Goal: Information Seeking & Learning: Learn about a topic

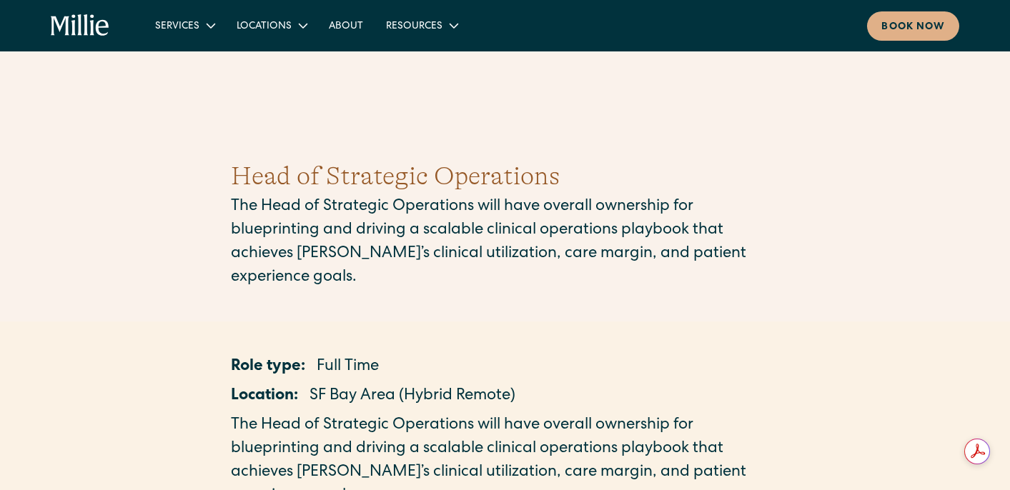
click at [66, 34] on icon "home" at bounding box center [60, 25] width 19 height 19
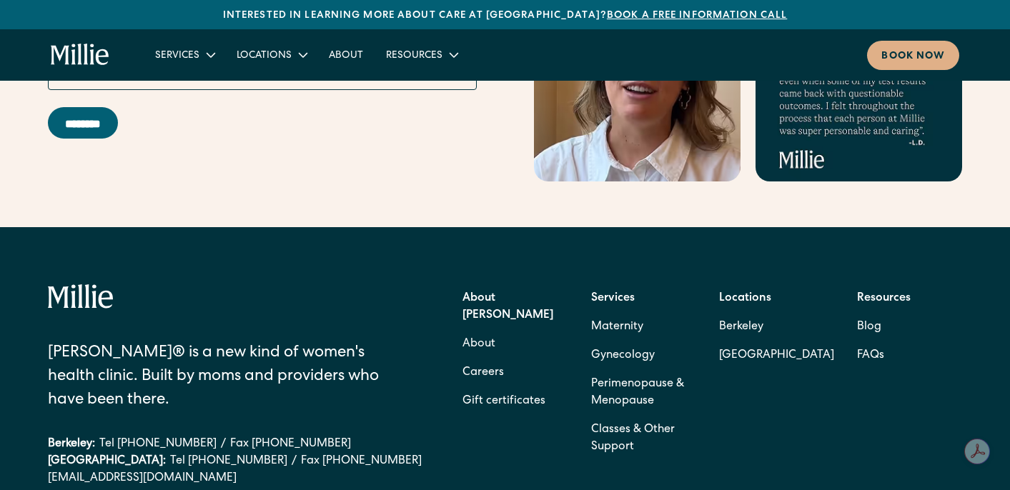
scroll to position [6461, 0]
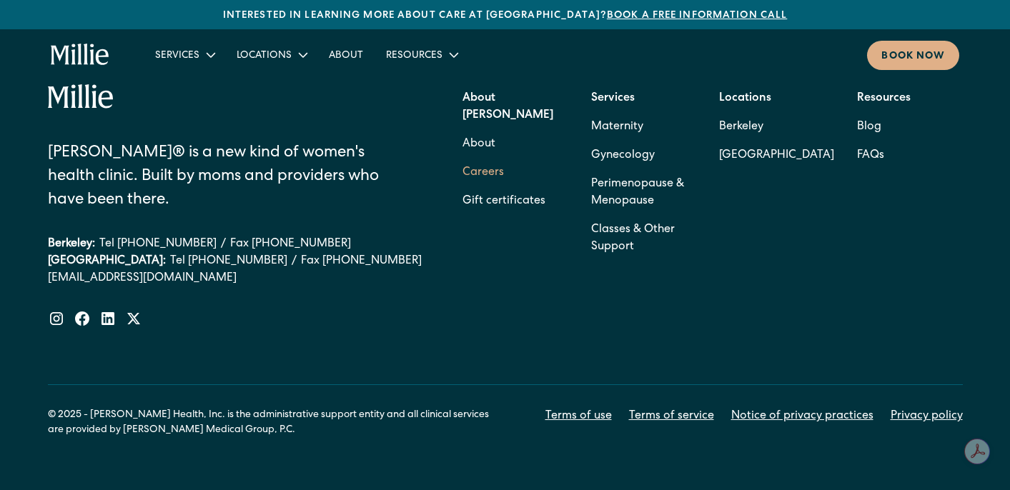
click at [497, 159] on link "Careers" at bounding box center [482, 173] width 41 height 29
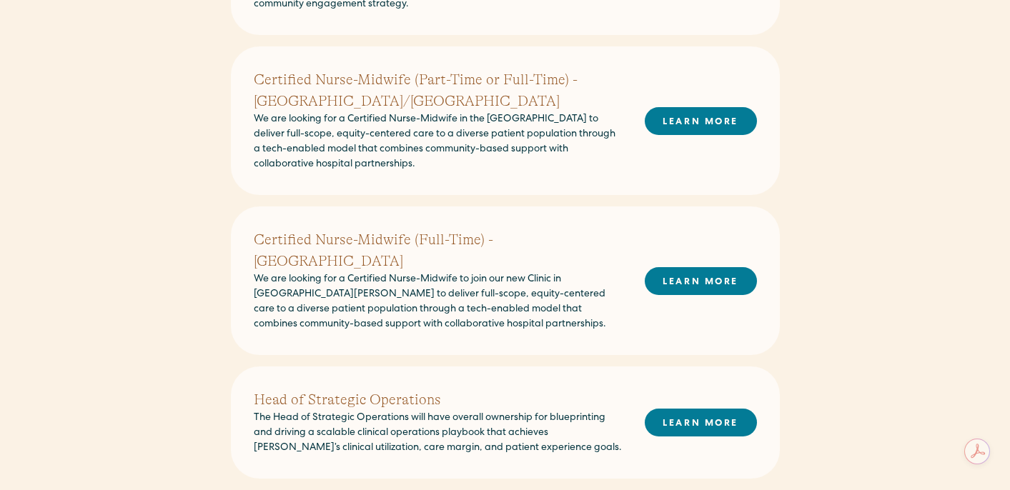
scroll to position [568, 0]
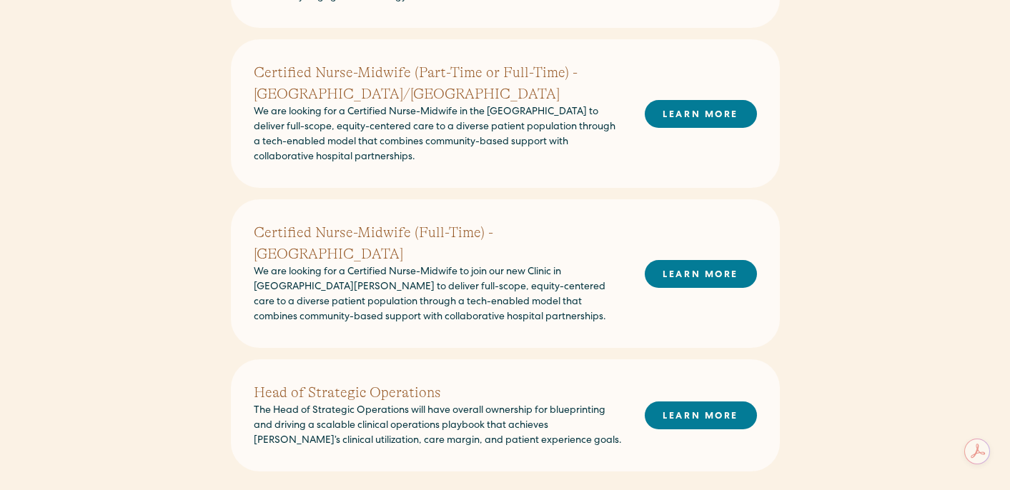
click at [416, 382] on h2 "Head of Strategic Operations" at bounding box center [438, 392] width 368 height 21
click at [679, 382] on div "Head of Strategic Operations The Head of Strategic Operations will have overall…" at bounding box center [505, 415] width 503 height 66
click at [675, 402] on link "LEARN MORE" at bounding box center [700, 416] width 112 height 28
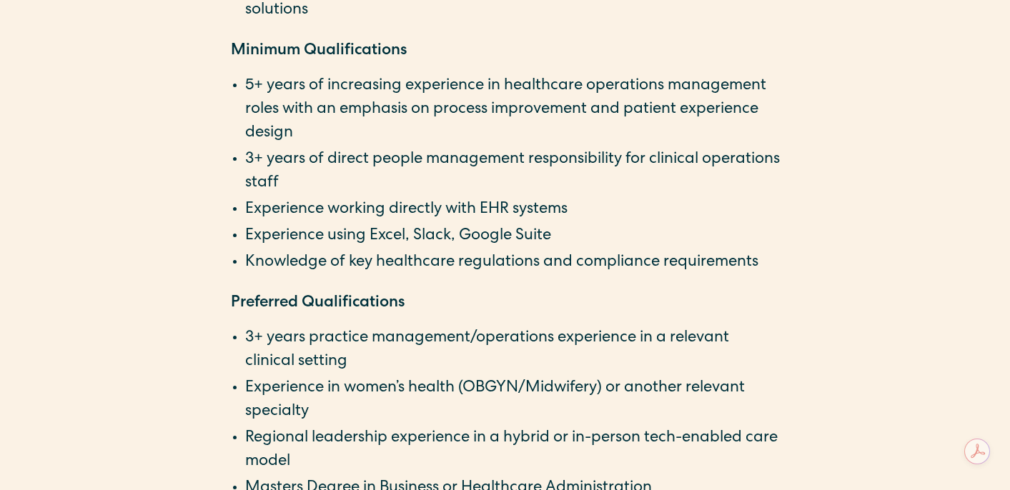
scroll to position [2409, 0]
